Goal: Communication & Community: Answer question/provide support

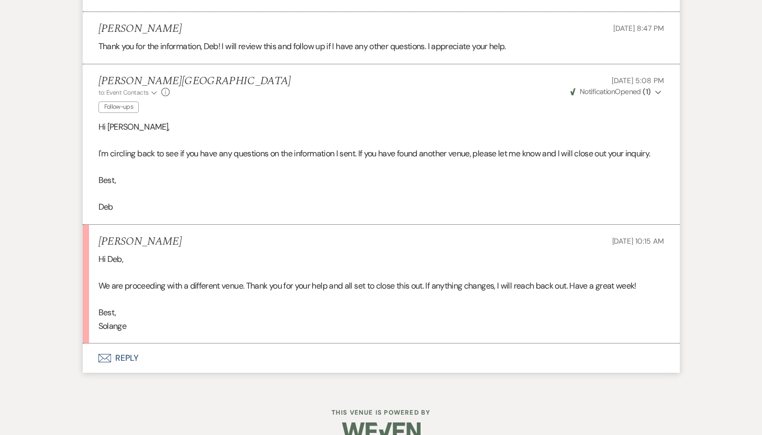
scroll to position [1420, 0]
click at [133, 343] on button "Envelope Reply" at bounding box center [381, 357] width 597 height 29
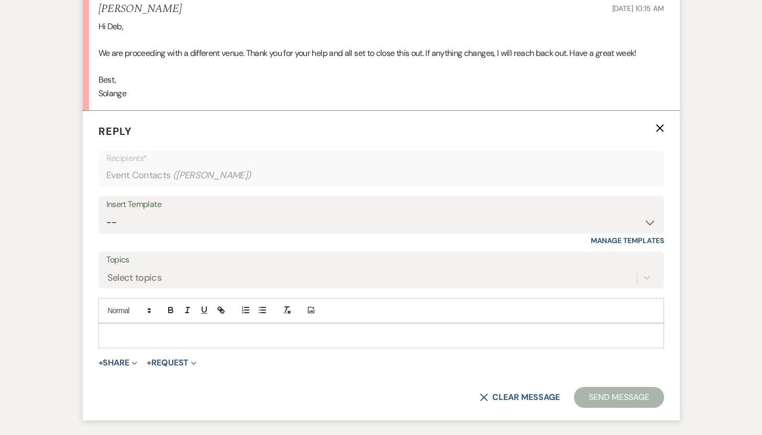
scroll to position [1720, 0]
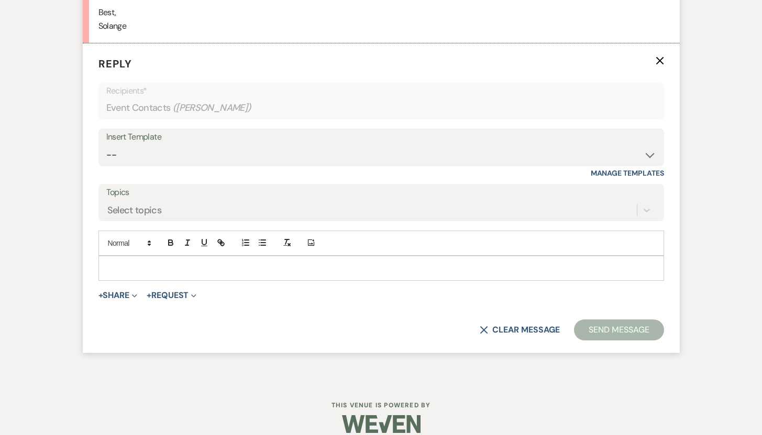
click at [221, 263] on p at bounding box center [381, 269] width 548 height 12
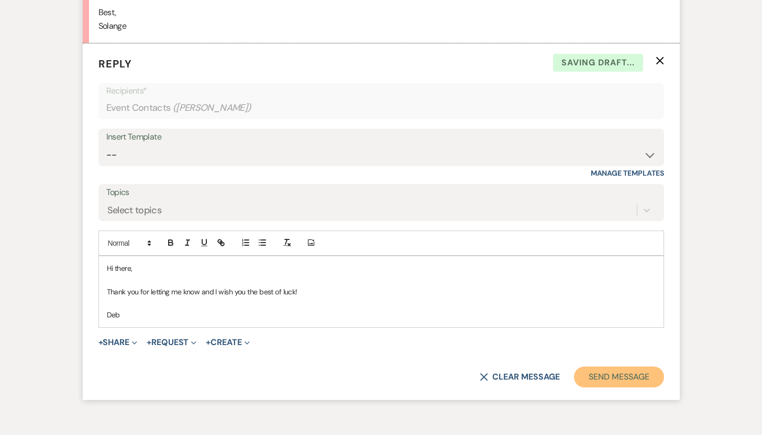
click at [582, 367] on button "Send Message" at bounding box center [618, 377] width 89 height 21
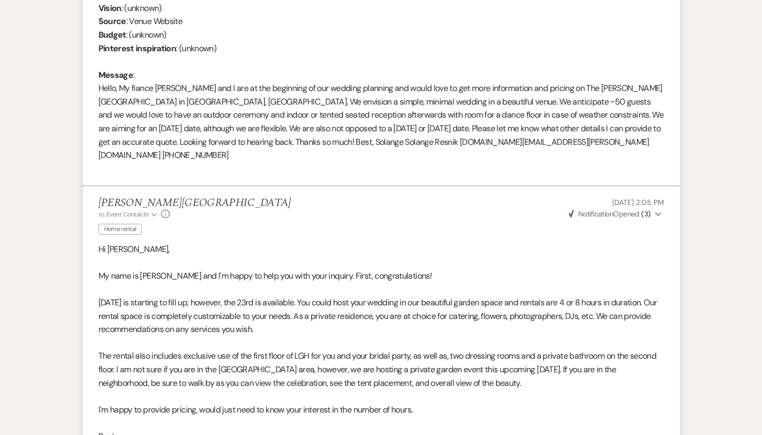
scroll to position [251, 0]
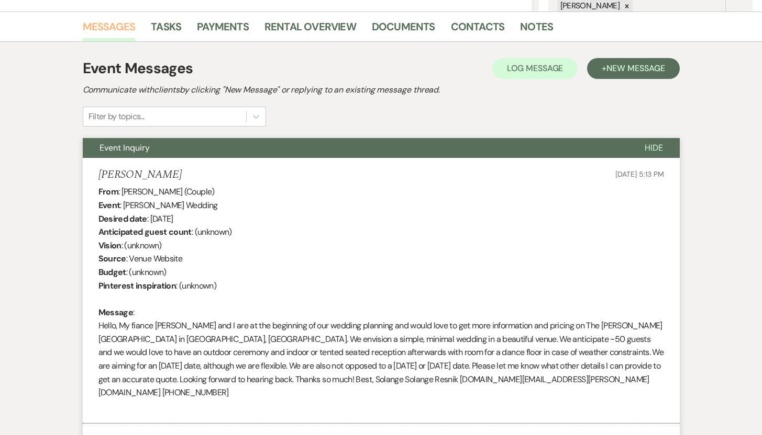
click at [114, 29] on link "Messages" at bounding box center [109, 29] width 53 height 23
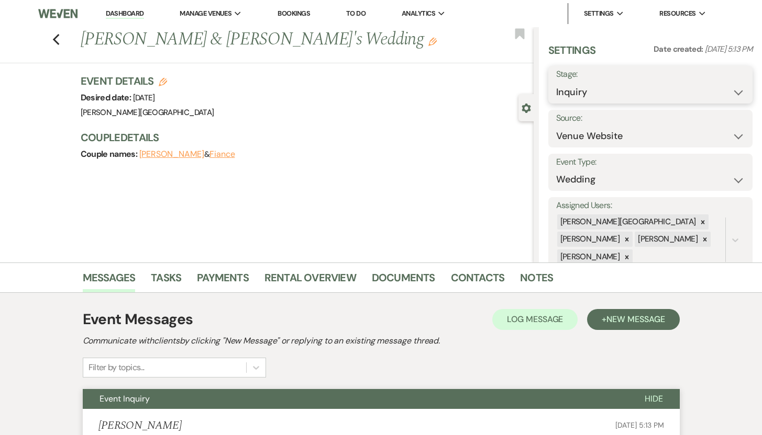
click at [624, 86] on select "Inquiry Follow Up Tour Requested Tour Confirmed Toured Proposal Sent Booked Lost" at bounding box center [650, 92] width 189 height 20
select select "8"
click at [556, 82] on select "Inquiry Follow Up Tour Requested Tour Confirmed Toured Proposal Sent Booked Lost" at bounding box center [650, 92] width 189 height 20
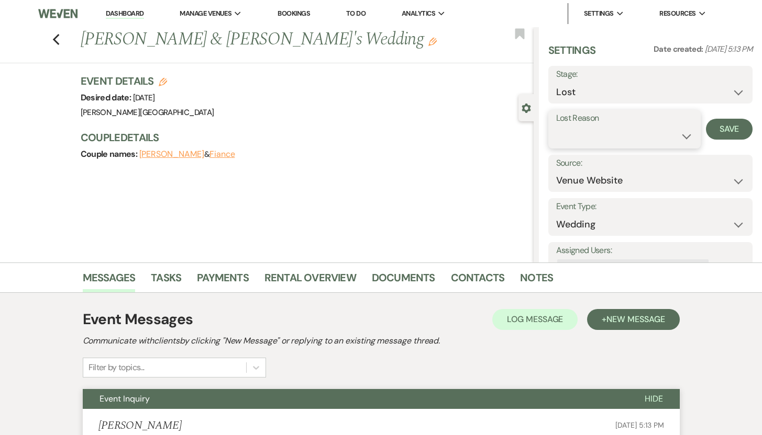
click at [681, 136] on select "Booked Elsewhere Budget Date Unavailable No Response Not a Good Match Capacity …" at bounding box center [624, 136] width 137 height 20
select select "6"
click at [556, 126] on select "Booked Elsewhere Budget Date Unavailable No Response Not a Good Match Capacity …" at bounding box center [624, 136] width 137 height 20
click at [717, 132] on button "Save" at bounding box center [729, 129] width 47 height 21
click at [60, 41] on icon "Previous" at bounding box center [56, 39] width 8 height 13
